Goal: Navigation & Orientation: Understand site structure

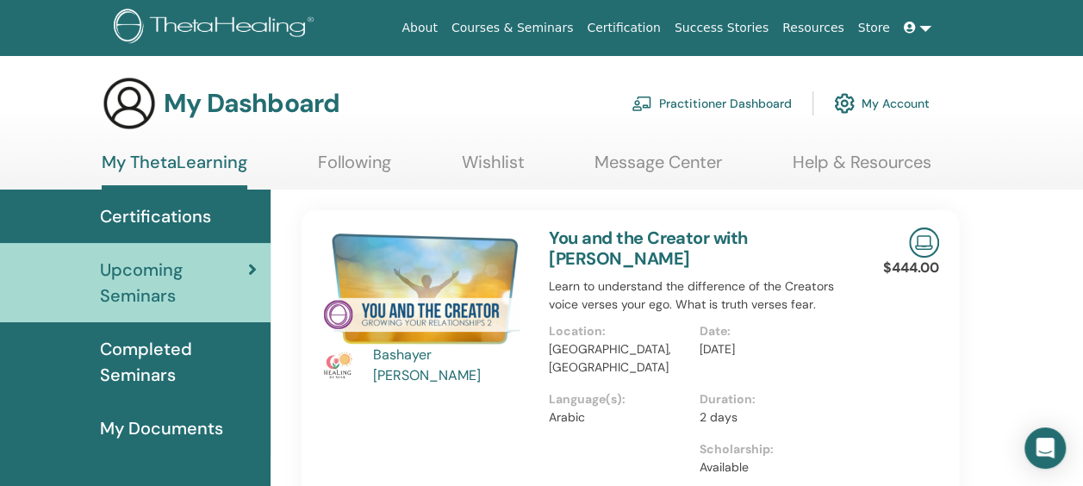
click at [144, 360] on span "Completed Seminars" at bounding box center [178, 362] width 157 height 52
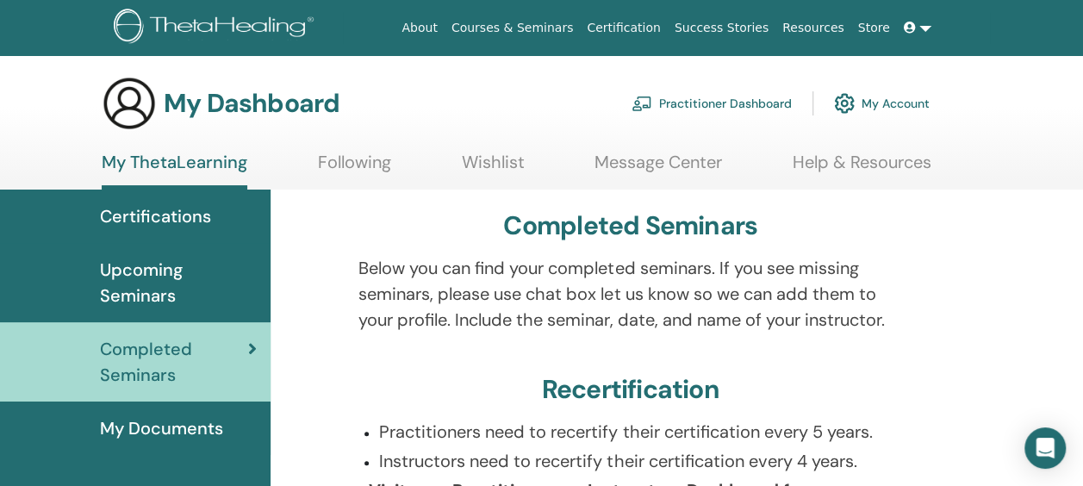
click at [155, 212] on span "Certifications" at bounding box center [155, 216] width 111 height 26
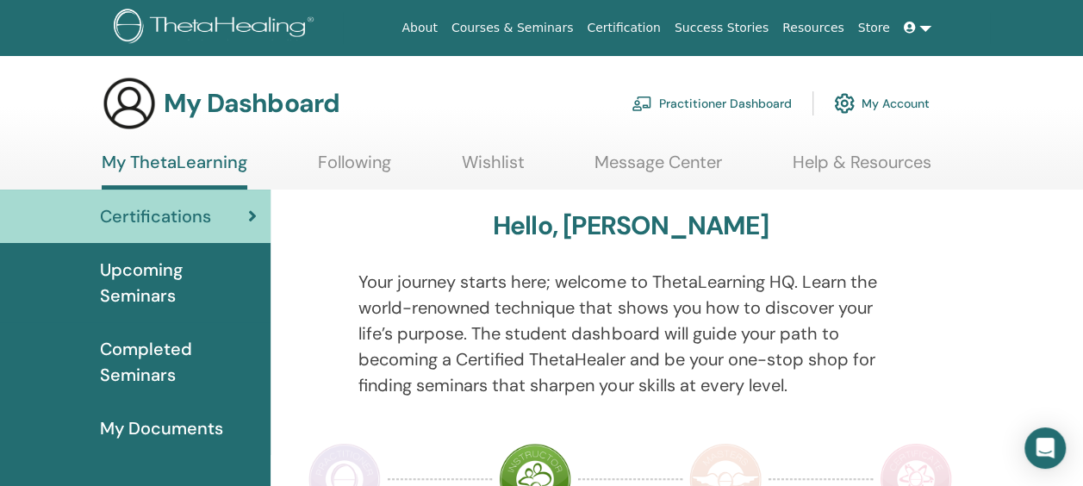
click at [377, 155] on link "Following" at bounding box center [354, 169] width 73 height 34
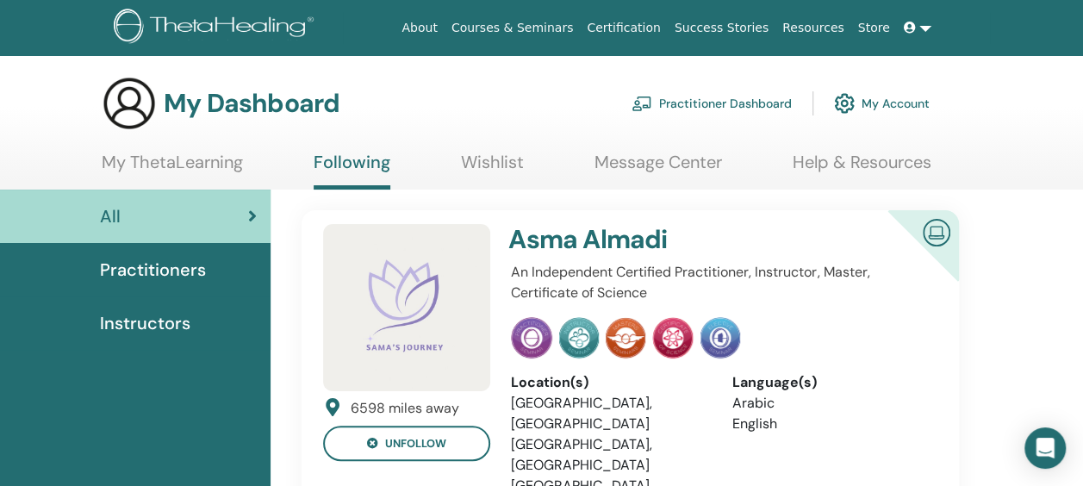
click at [177, 272] on span "Practitioners" at bounding box center [153, 270] width 106 height 26
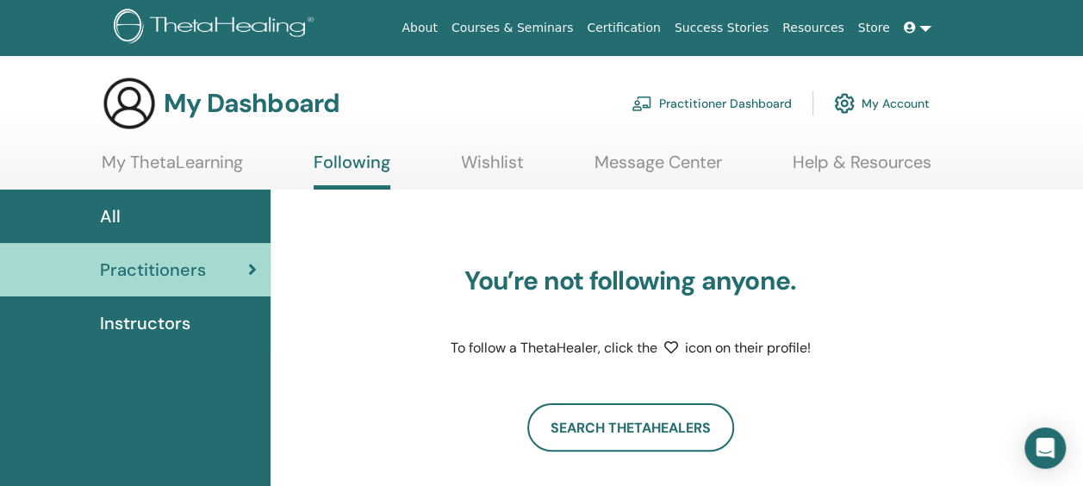
click at [920, 105] on link "My Account" at bounding box center [882, 103] width 96 height 38
click at [186, 153] on link "My ThetaLearning" at bounding box center [172, 169] width 141 height 34
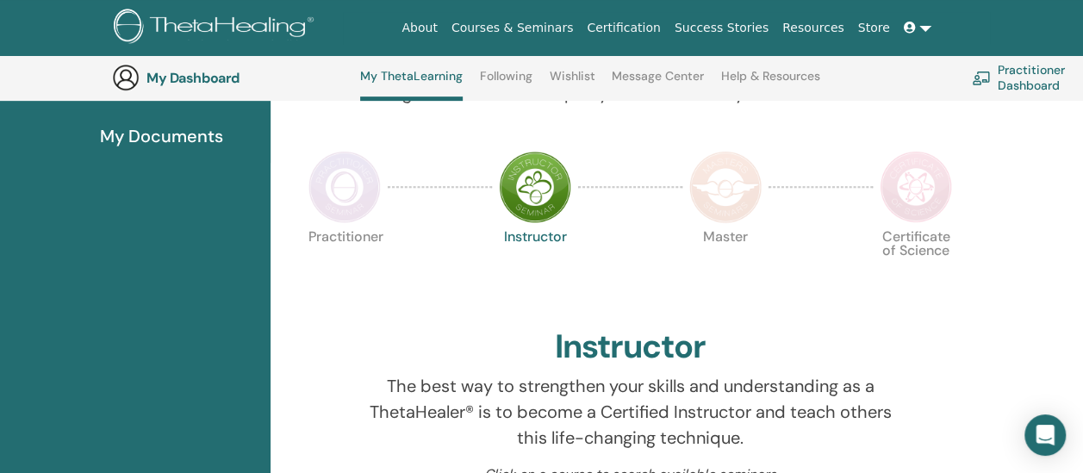
scroll to position [345, 0]
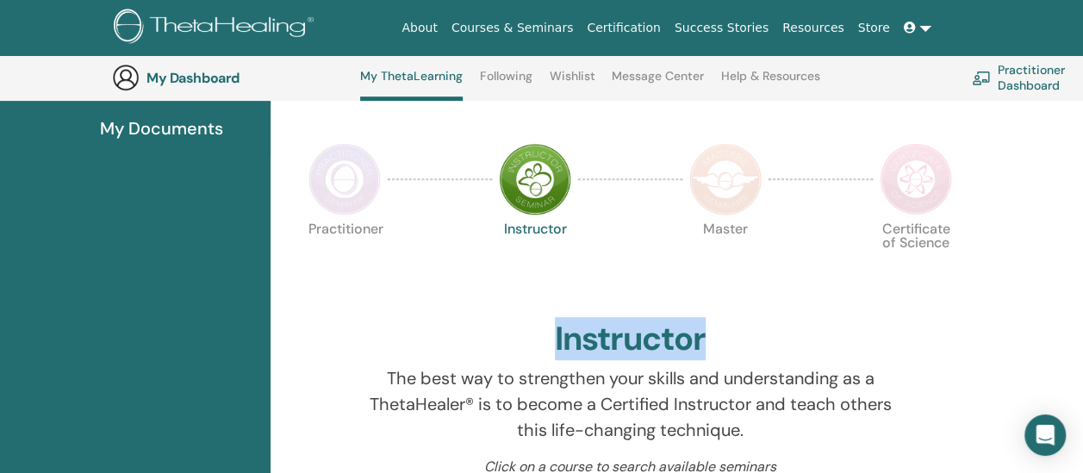
drag, startPoint x: 703, startPoint y: 338, endPoint x: 542, endPoint y: 339, distance: 161.1
click at [542, 339] on div "Instructor" at bounding box center [629, 343] width 657 height 47
copy h2 "Instructor"
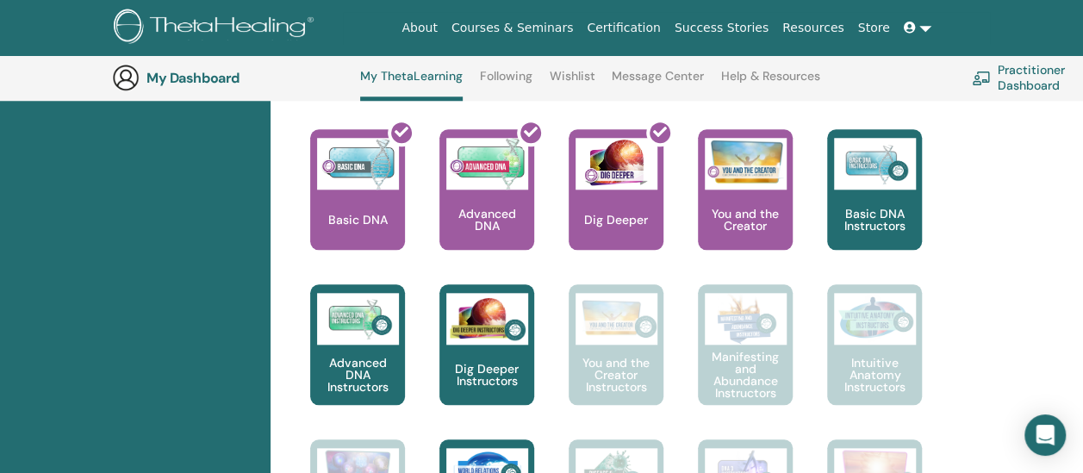
scroll to position [741, 0]
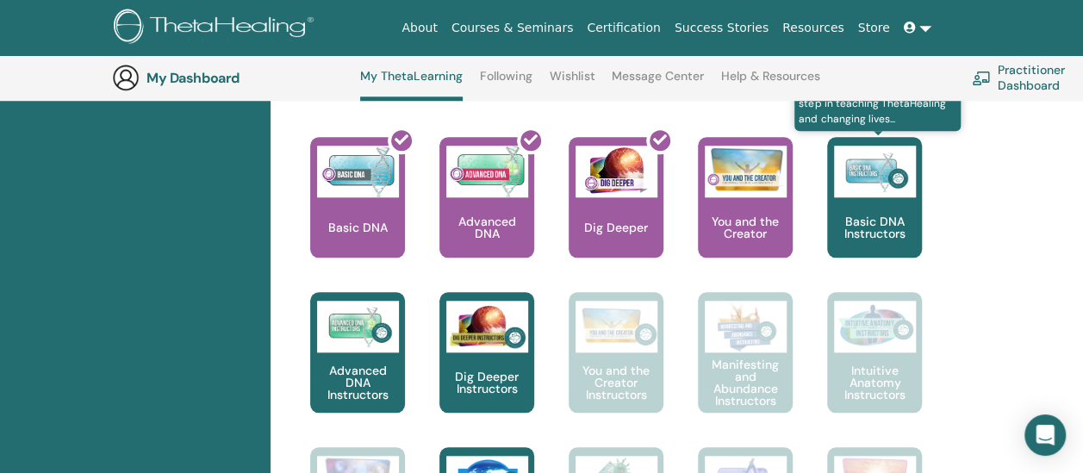
click at [896, 208] on div "Basic DNA Instructors" at bounding box center [874, 197] width 95 height 121
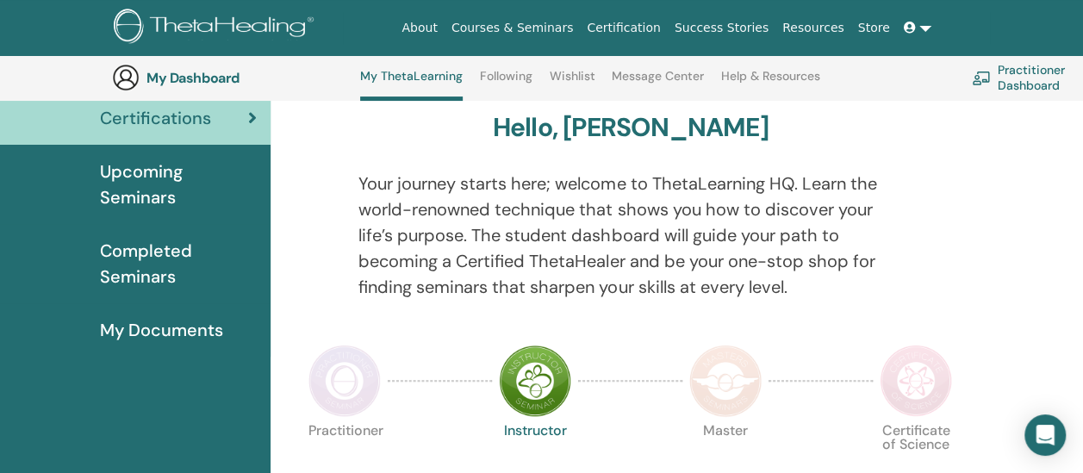
scroll to position [136, 0]
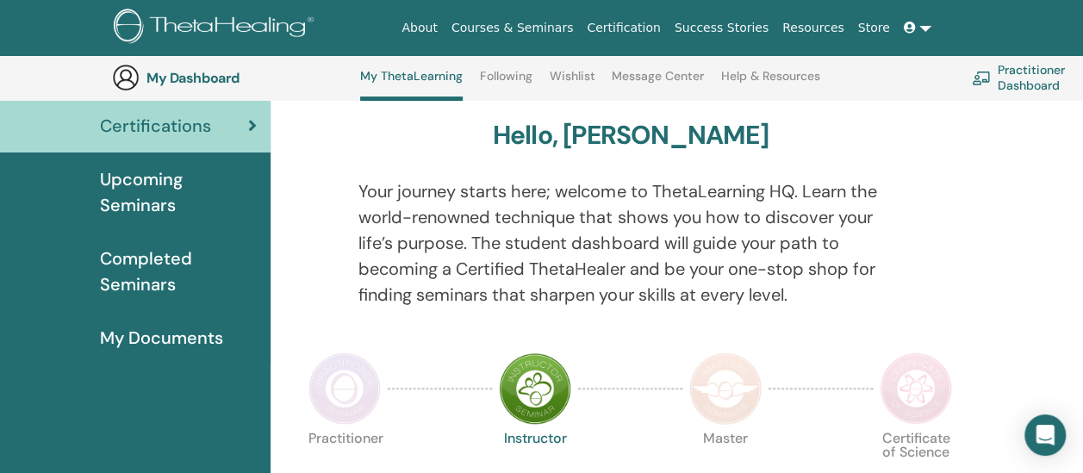
click at [533, 397] on img at bounding box center [535, 388] width 72 height 72
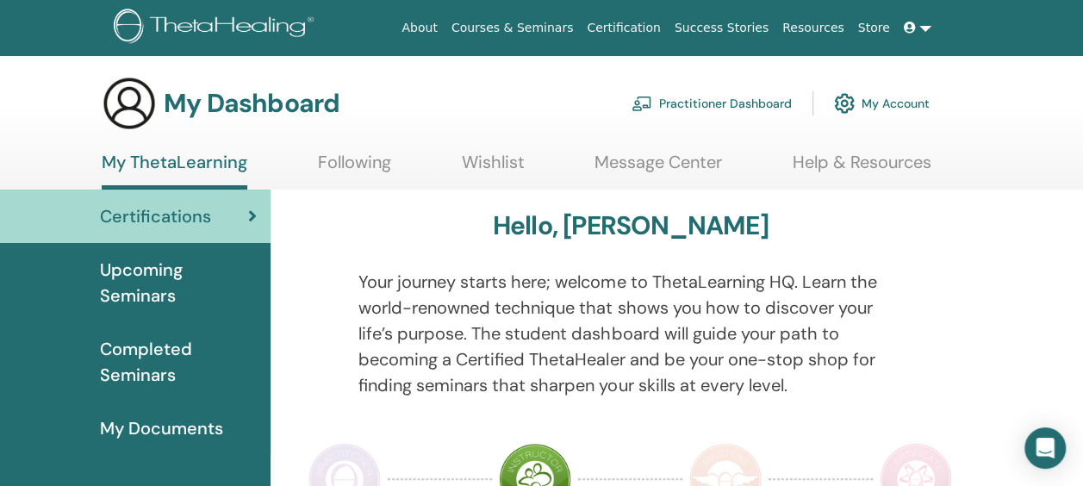
click at [731, 98] on link "Practitioner Dashboard" at bounding box center [711, 103] width 160 height 38
click at [382, 177] on link "Following" at bounding box center [354, 169] width 73 height 34
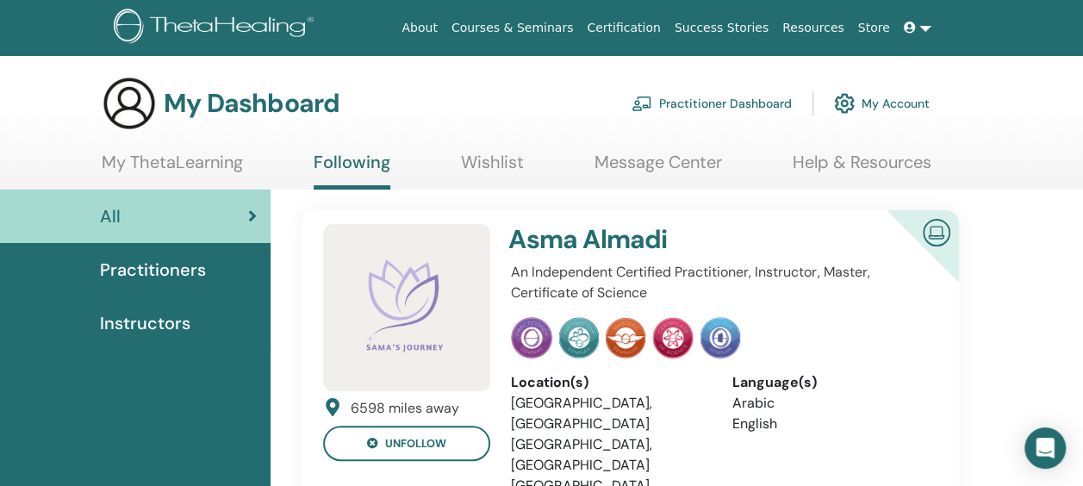
click at [500, 157] on link "Wishlist" at bounding box center [492, 169] width 63 height 34
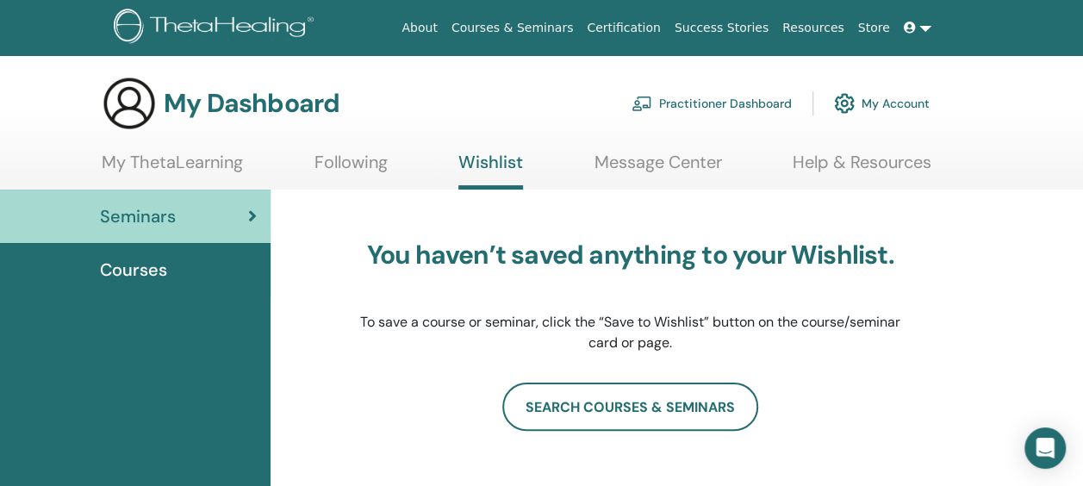
click at [348, 164] on link "Following" at bounding box center [350, 169] width 73 height 34
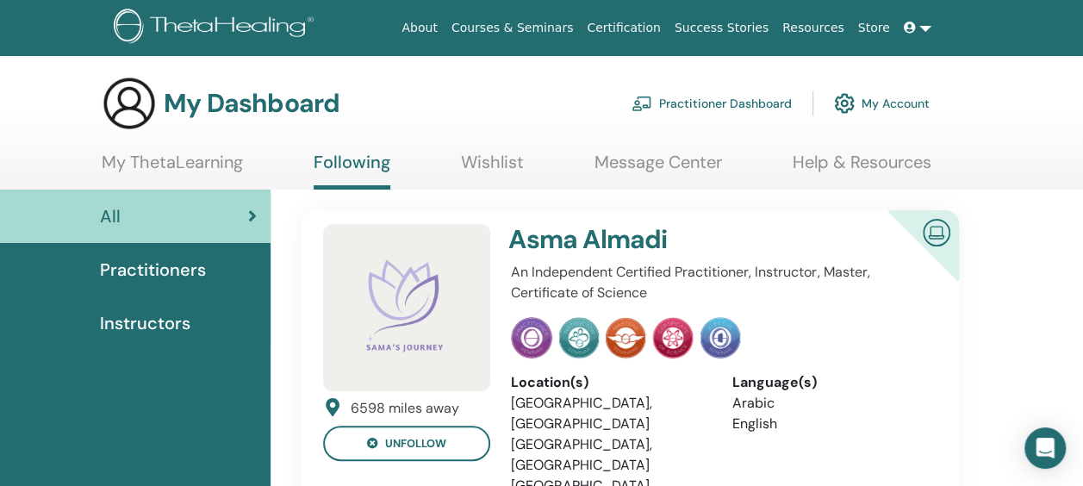
click at [487, 161] on link "Wishlist" at bounding box center [492, 169] width 63 height 34
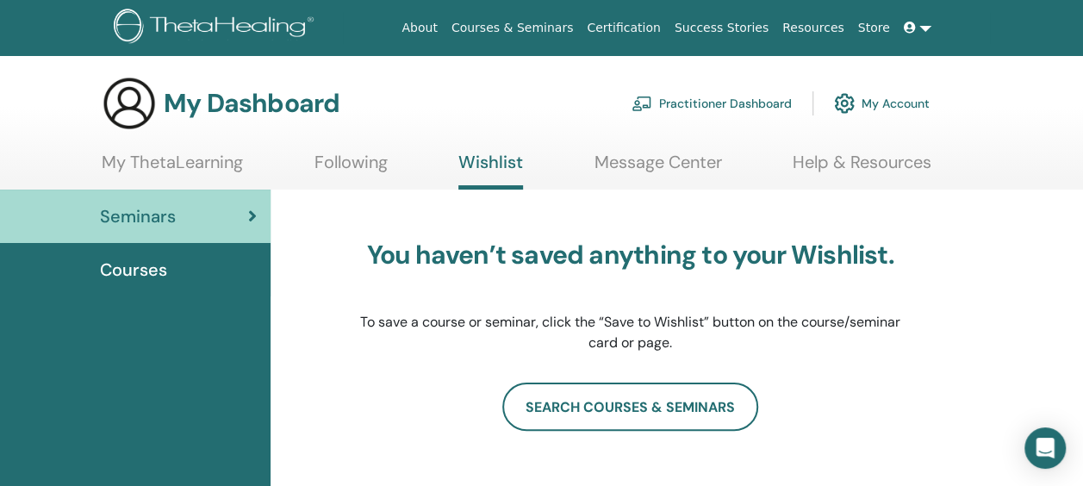
click at [666, 161] on link "Message Center" at bounding box center [657, 169] width 127 height 34
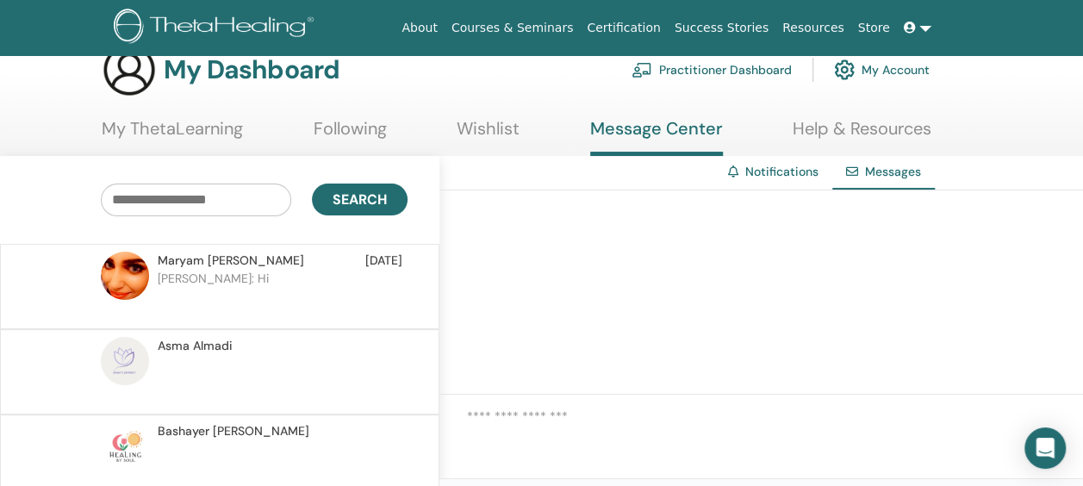
scroll to position [29, 0]
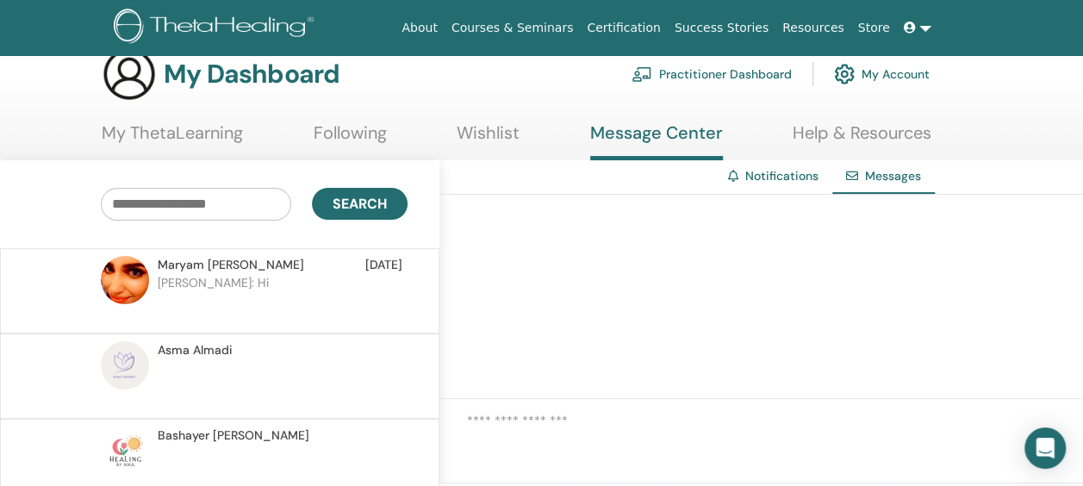
click at [189, 129] on link "My ThetaLearning" at bounding box center [172, 139] width 141 height 34
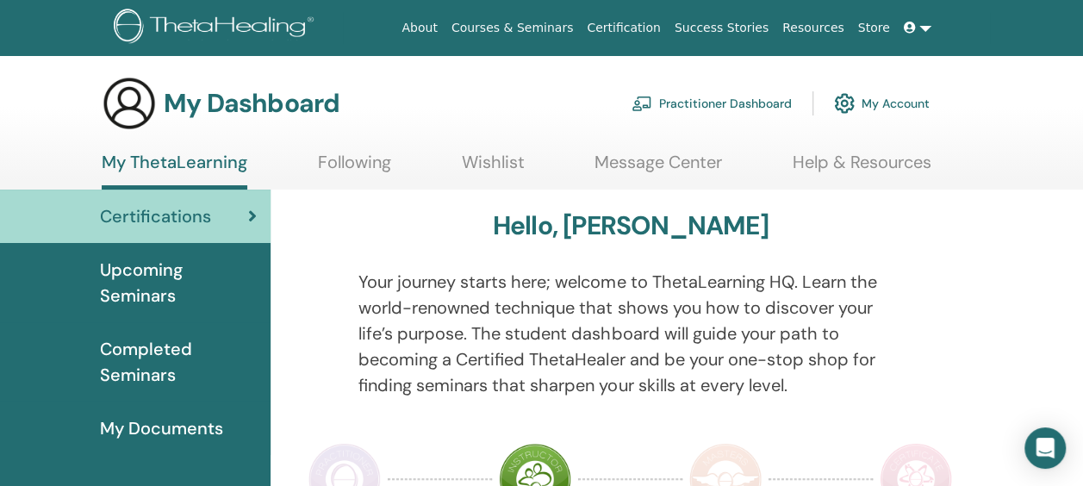
click at [920, 24] on link at bounding box center [917, 28] width 41 height 32
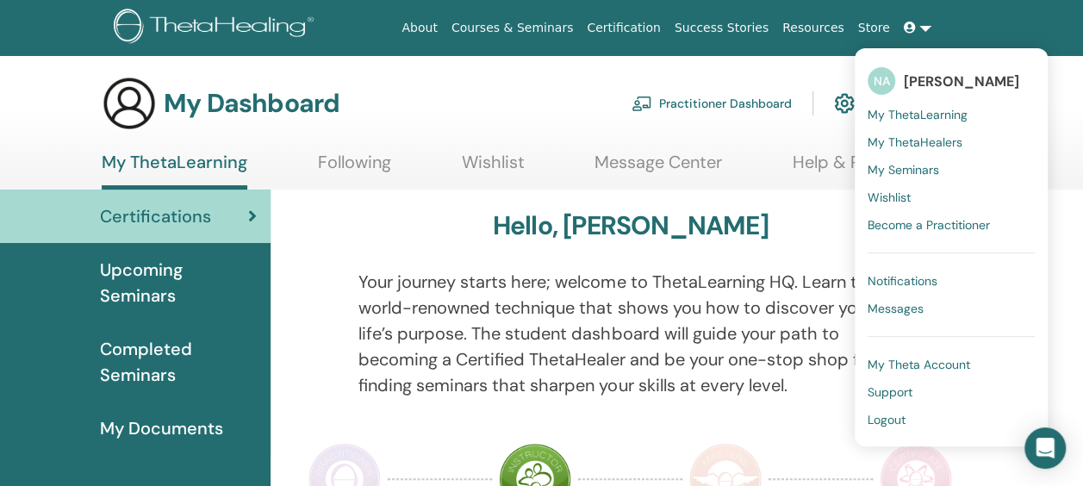
click at [931, 363] on span "My Theta Account" at bounding box center [918, 365] width 102 height 16
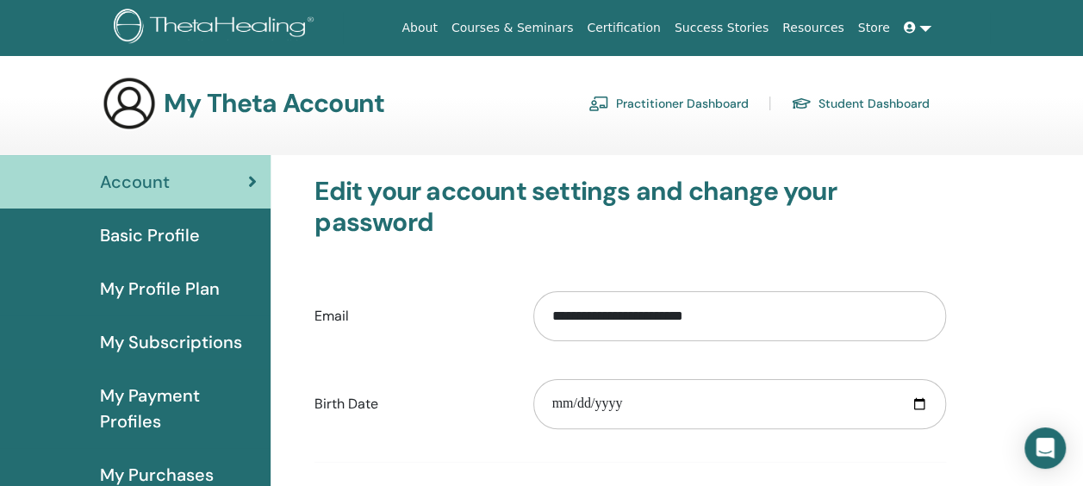
click at [912, 28] on icon at bounding box center [909, 28] width 12 height 12
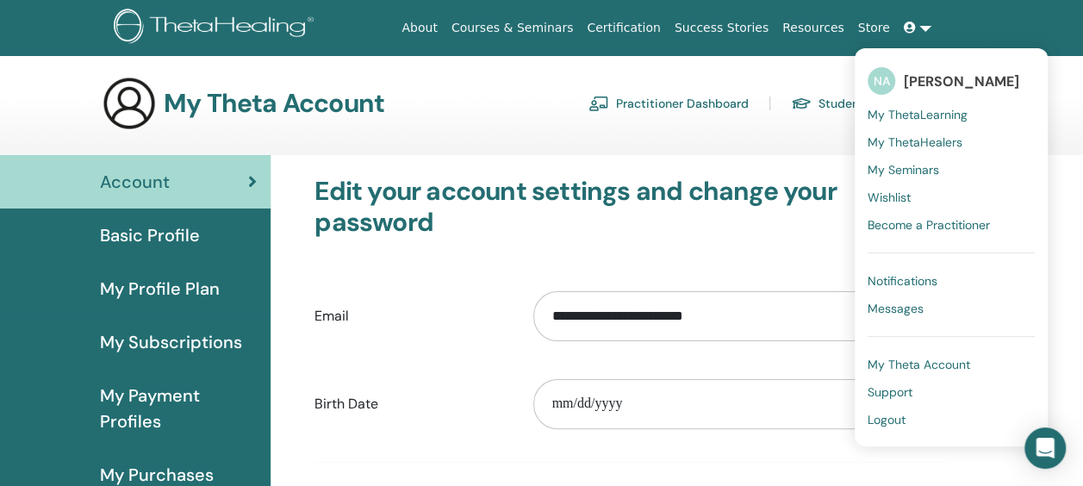
click at [944, 115] on span "My ThetaLearning" at bounding box center [917, 115] width 100 height 16
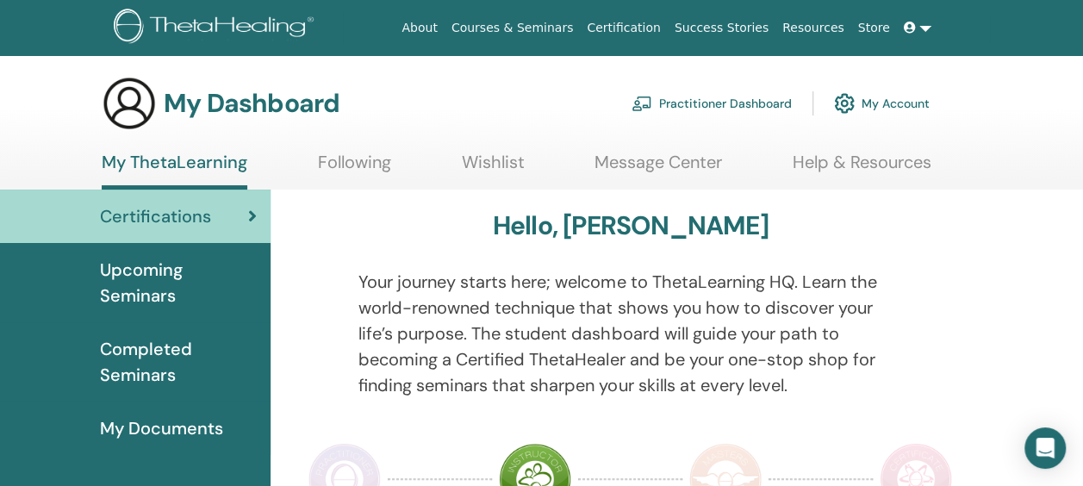
click at [922, 26] on link at bounding box center [917, 28] width 41 height 32
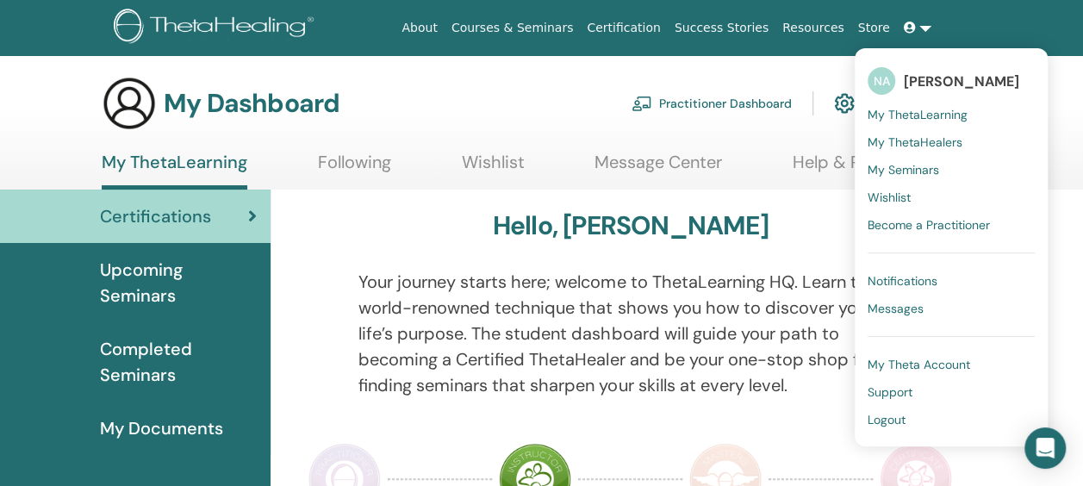
click at [944, 136] on span "My ThetaHealers" at bounding box center [914, 142] width 95 height 16
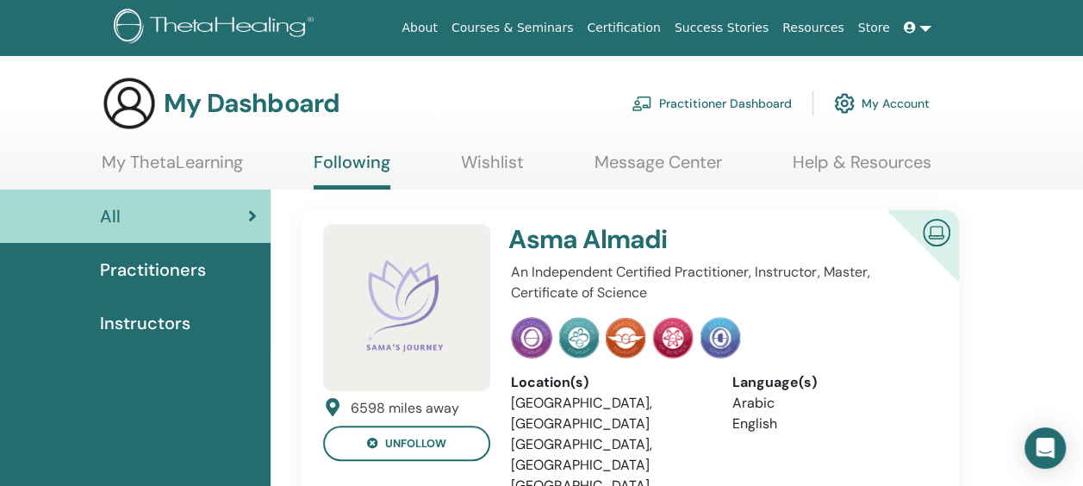
click at [156, 313] on span "Instructors" at bounding box center [145, 323] width 90 height 26
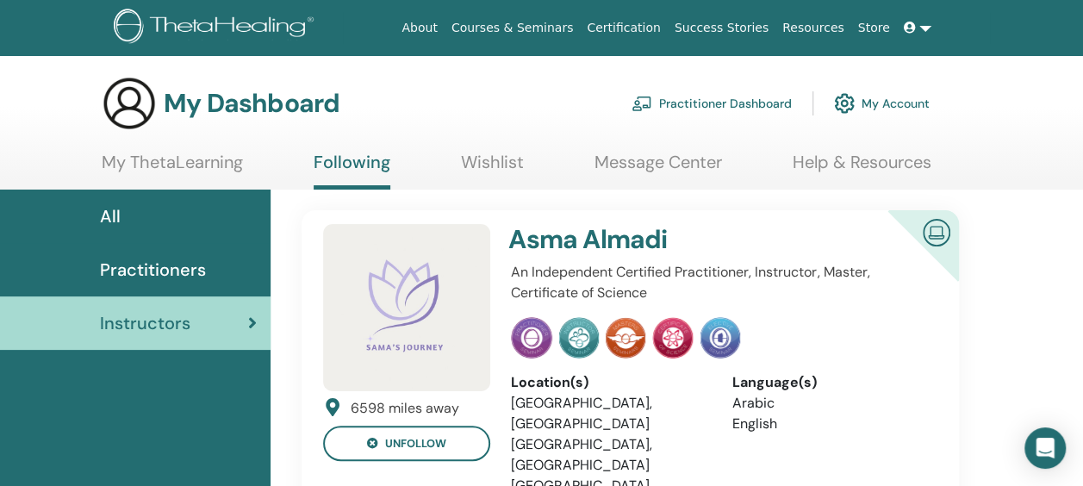
click at [722, 107] on link "Practitioner Dashboard" at bounding box center [711, 103] width 160 height 38
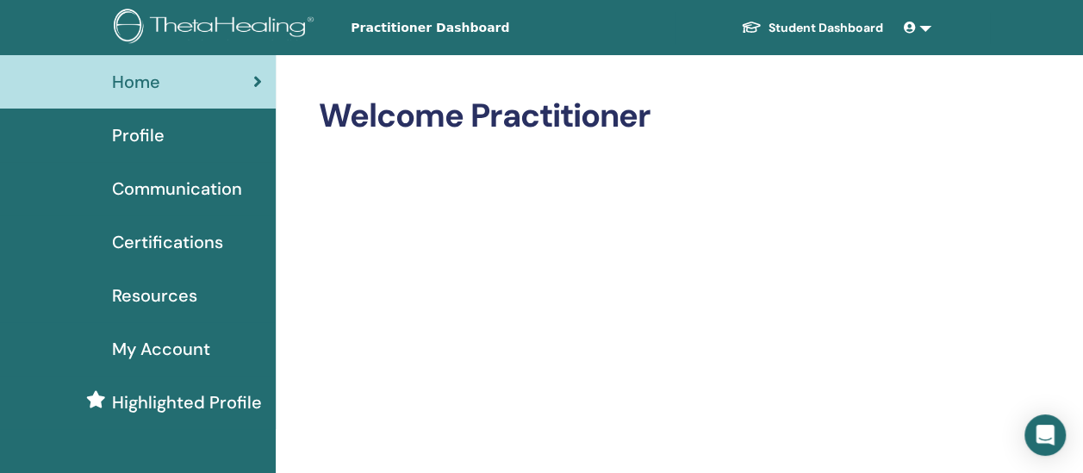
click at [193, 191] on span "Communication" at bounding box center [177, 189] width 130 height 26
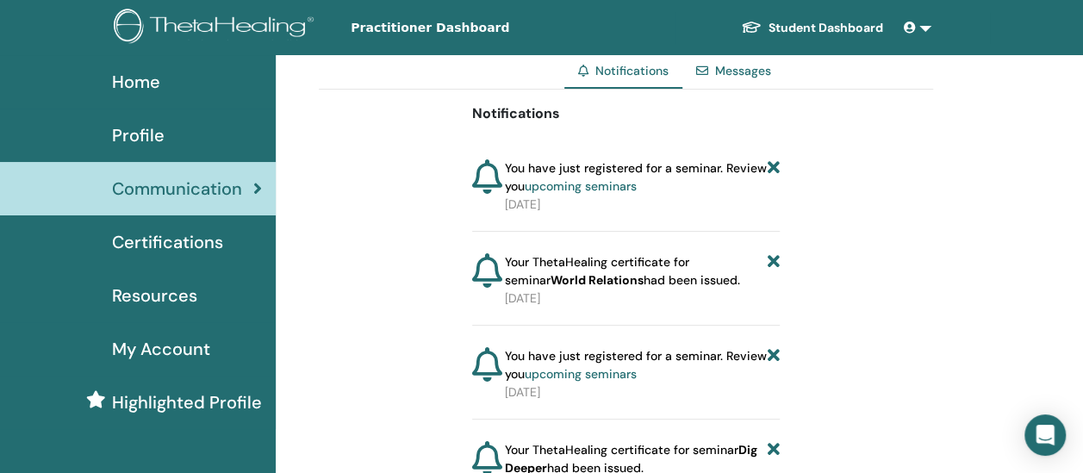
click at [174, 245] on span "Certifications" at bounding box center [167, 242] width 111 height 26
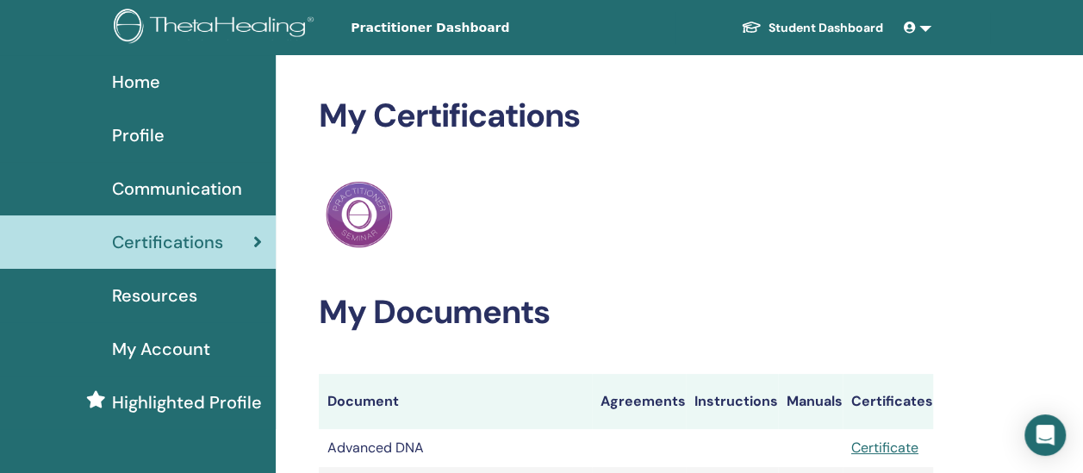
click at [181, 301] on span "Resources" at bounding box center [154, 295] width 85 height 26
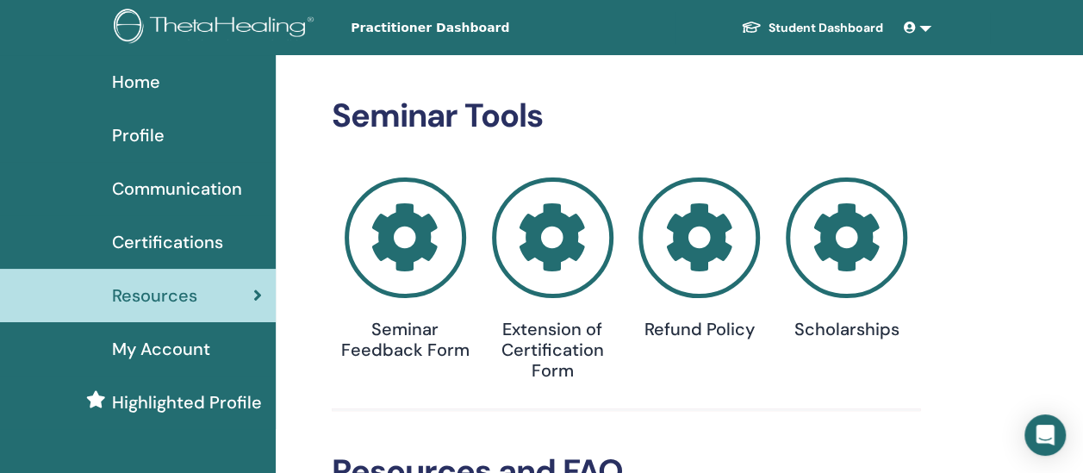
click at [187, 251] on span "Certifications" at bounding box center [167, 242] width 111 height 26
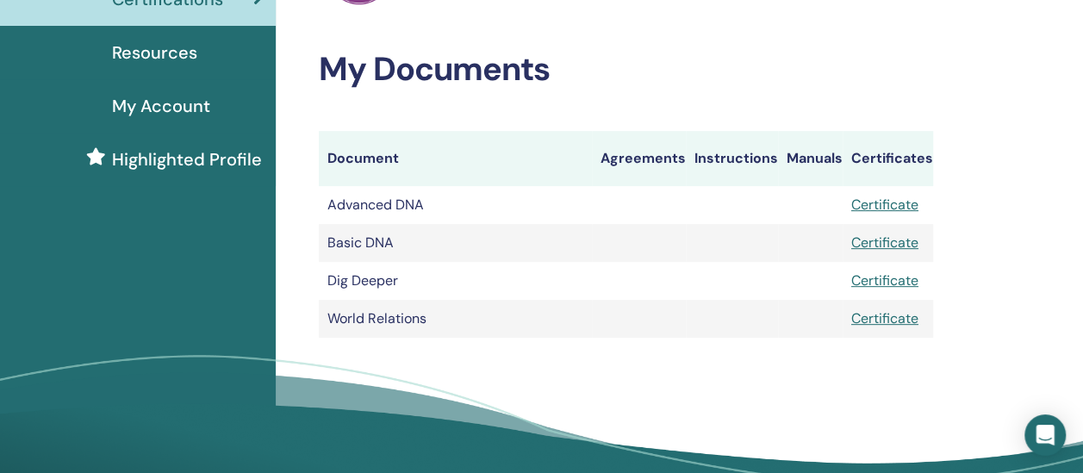
scroll to position [251, 0]
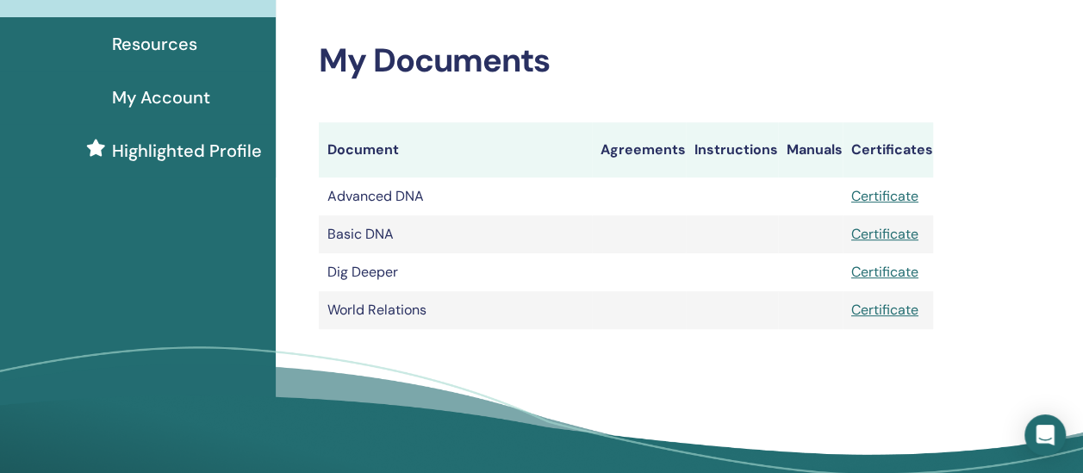
click at [196, 158] on span "Highlighted Profile" at bounding box center [187, 151] width 150 height 26
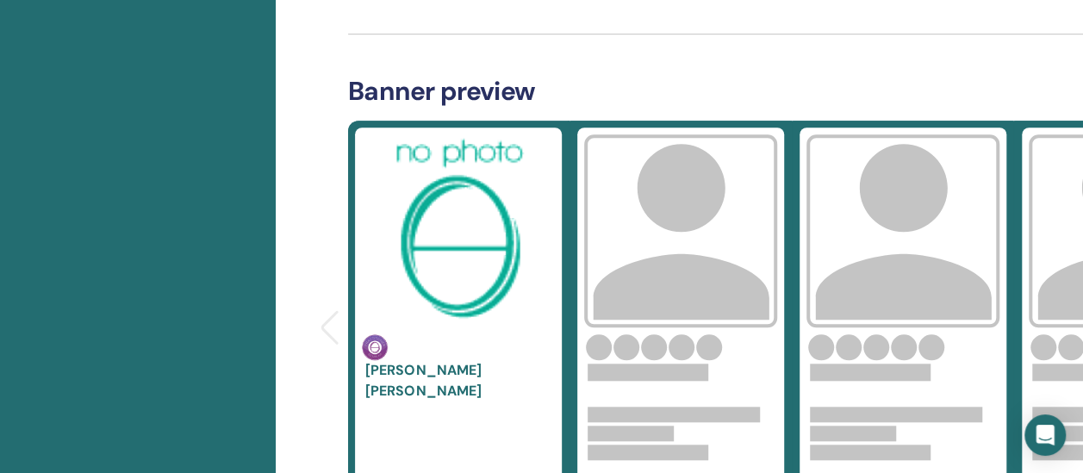
scroll to position [556, 0]
